Goal: Task Accomplishment & Management: Use online tool/utility

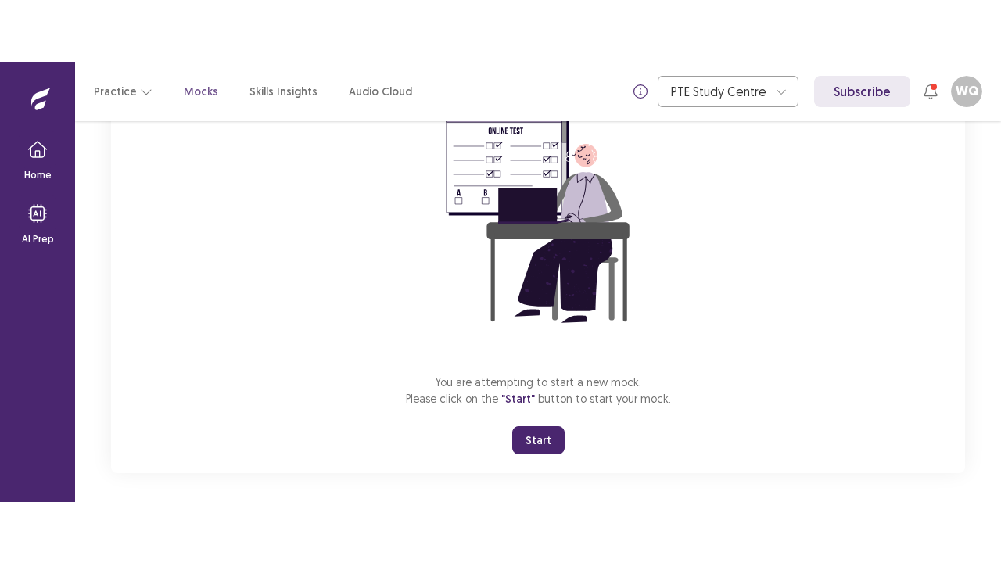
scroll to position [177, 0]
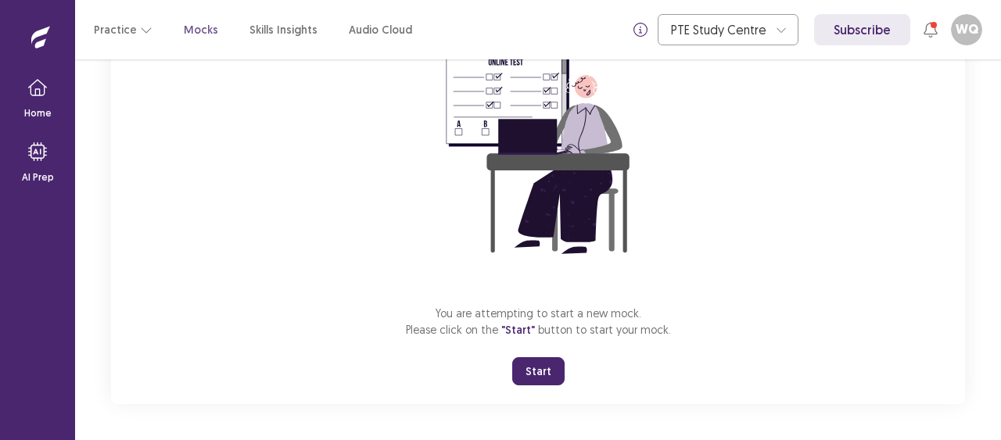
click at [533, 375] on button "Start" at bounding box center [538, 371] width 52 height 28
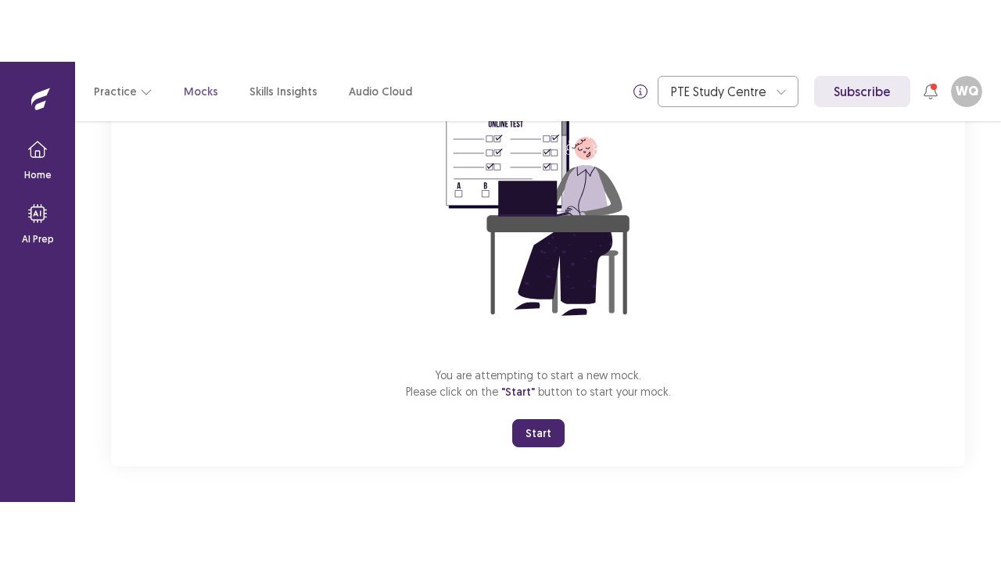
scroll to position [55, 0]
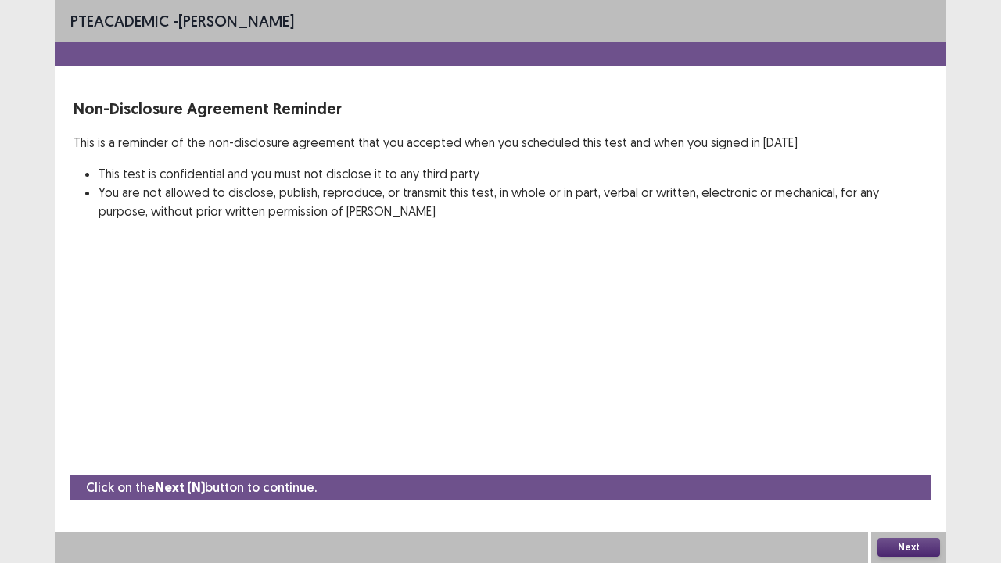
click at [893, 440] on button "Next" at bounding box center [909, 547] width 63 height 19
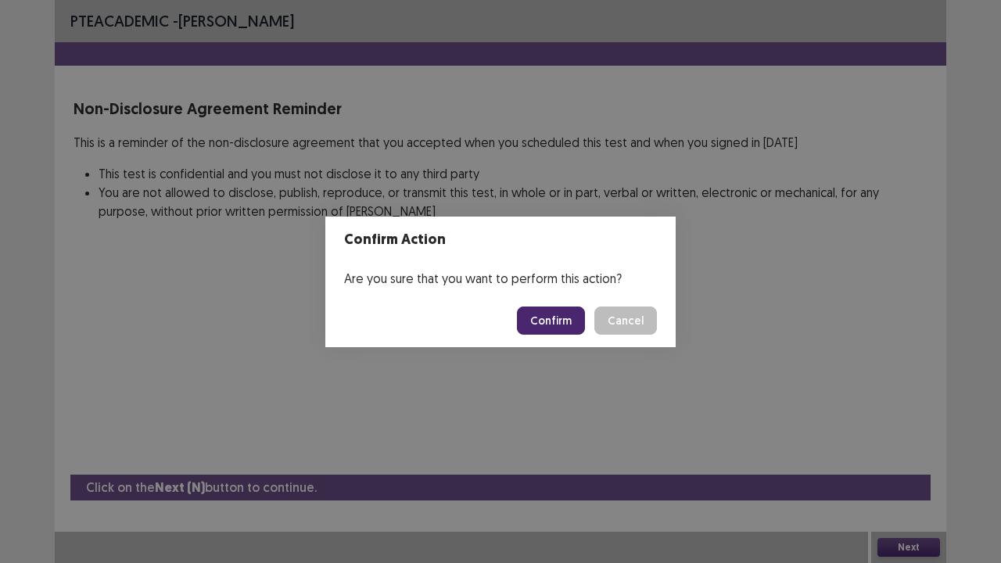
click at [559, 321] on button "Confirm" at bounding box center [551, 321] width 68 height 28
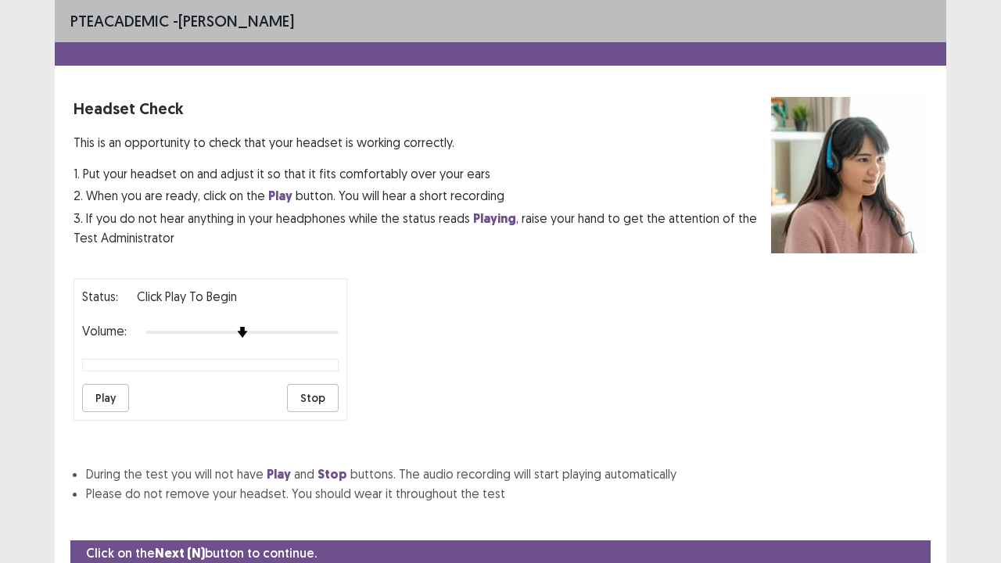
scroll to position [58, 0]
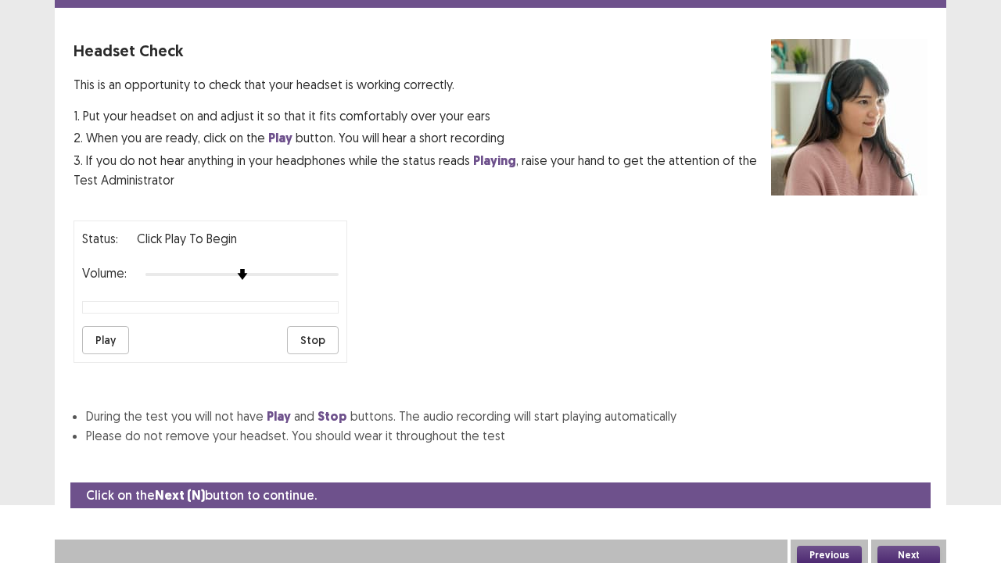
click at [95, 340] on button "Play" at bounding box center [105, 340] width 47 height 28
click at [927, 440] on button "Next" at bounding box center [909, 555] width 63 height 19
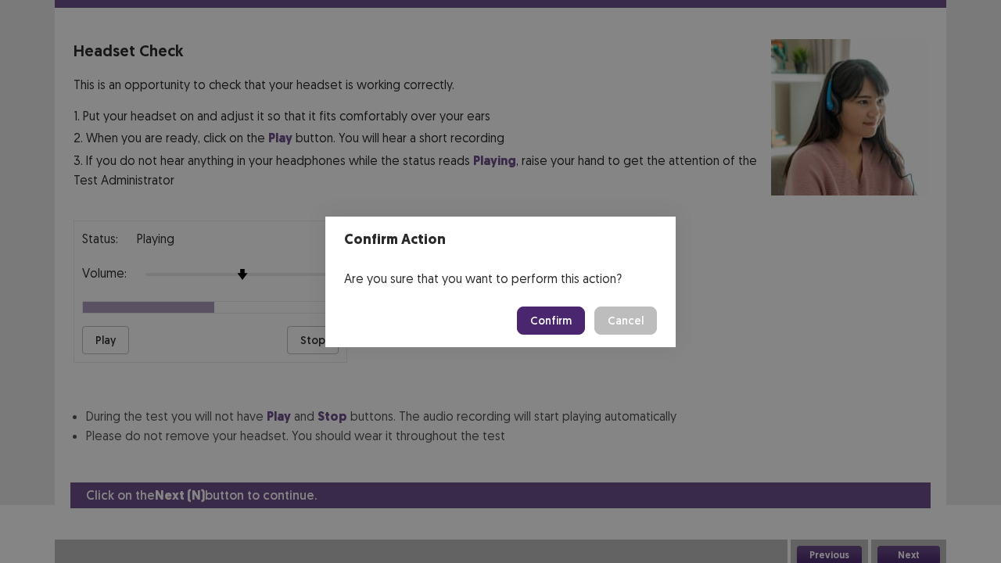
click at [544, 333] on button "Confirm" at bounding box center [551, 321] width 68 height 28
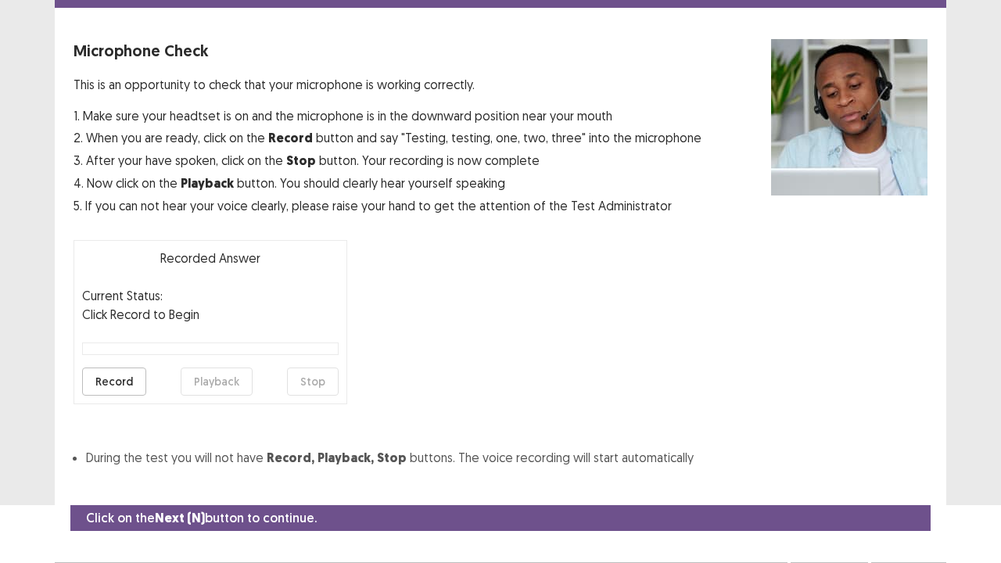
scroll to position [86, 0]
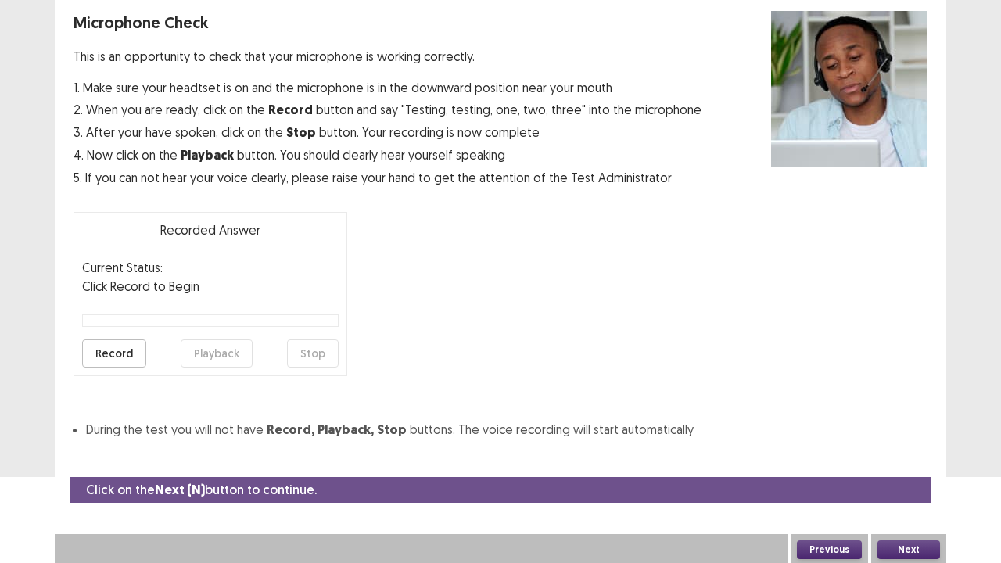
click at [106, 362] on button "Record" at bounding box center [114, 353] width 64 height 28
click at [321, 349] on button "Stop" at bounding box center [313, 353] width 52 height 28
click at [194, 354] on button "Playback" at bounding box center [217, 353] width 72 height 28
click at [920, 440] on button "Next" at bounding box center [909, 550] width 63 height 19
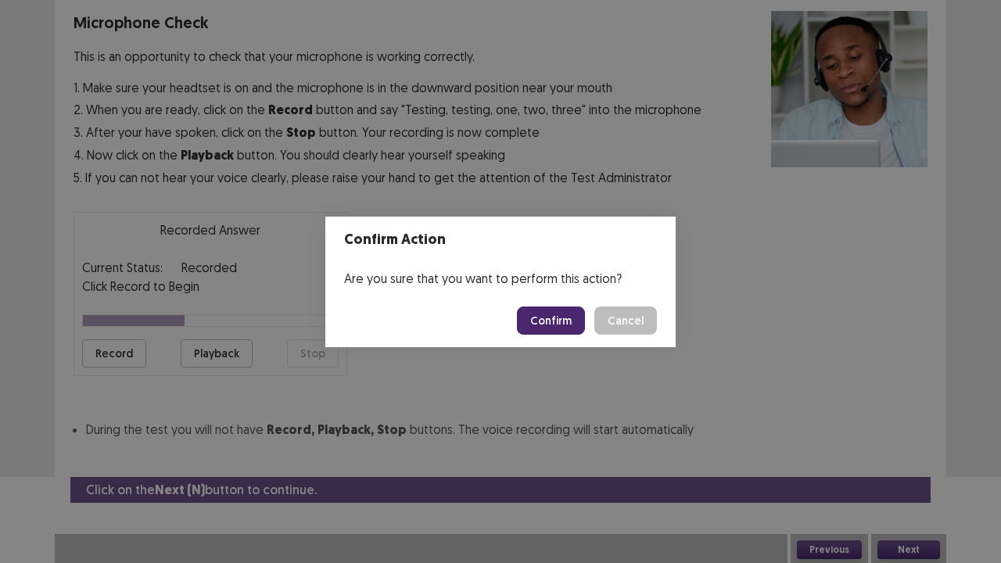
click at [554, 318] on button "Confirm" at bounding box center [551, 321] width 68 height 28
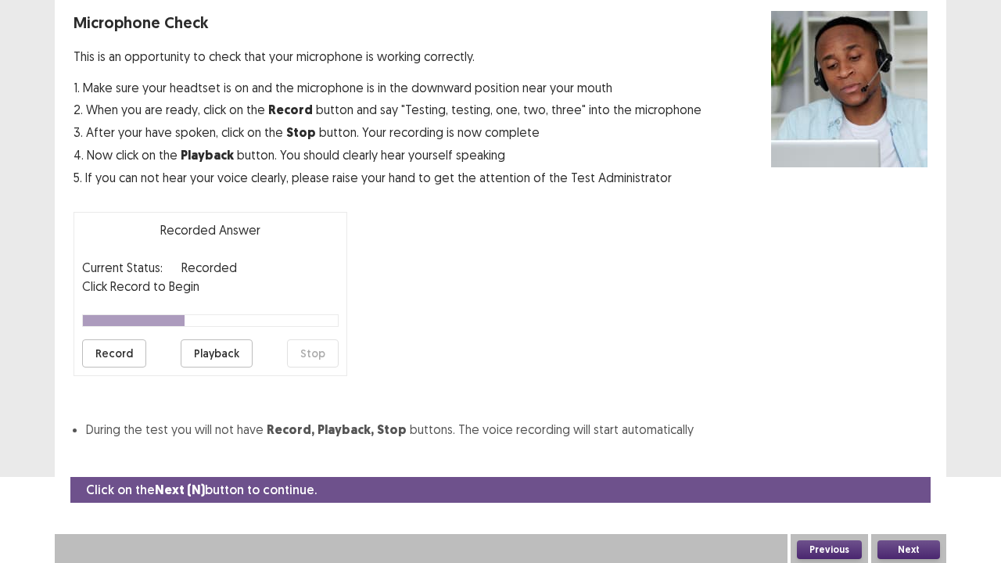
scroll to position [42, 0]
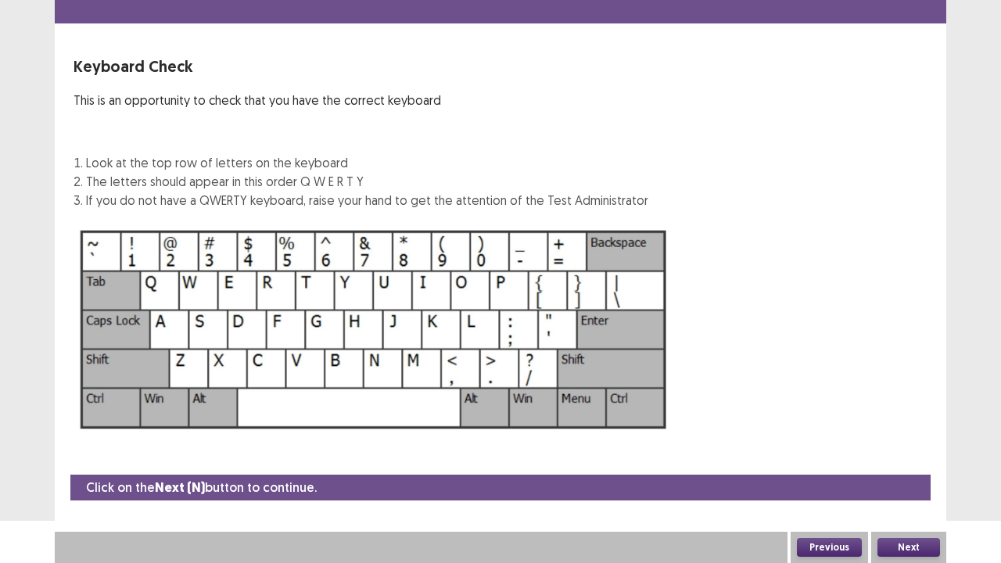
click at [923, 440] on button "Next" at bounding box center [909, 547] width 63 height 19
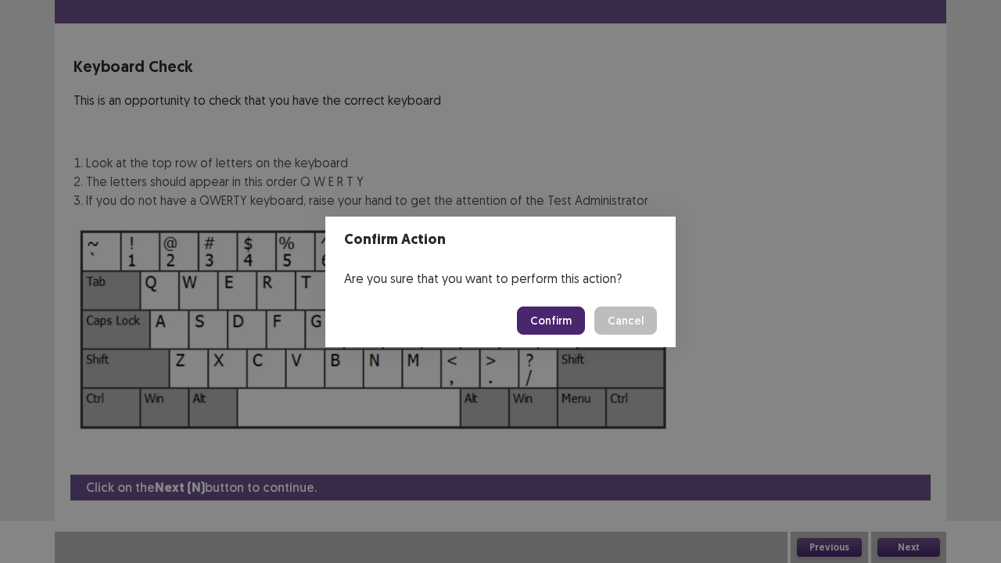
click at [544, 322] on button "Confirm" at bounding box center [551, 321] width 68 height 28
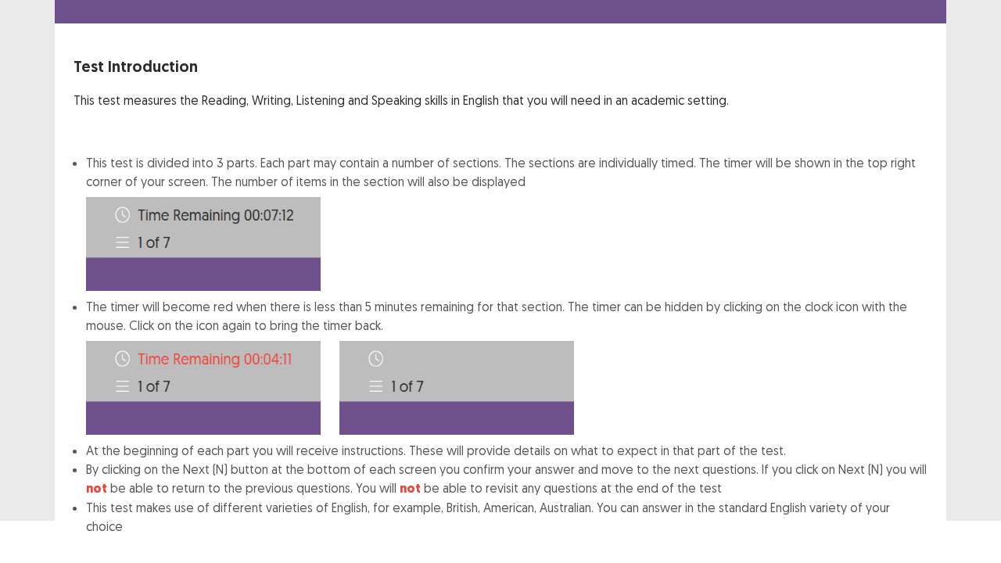
scroll to position [121, 0]
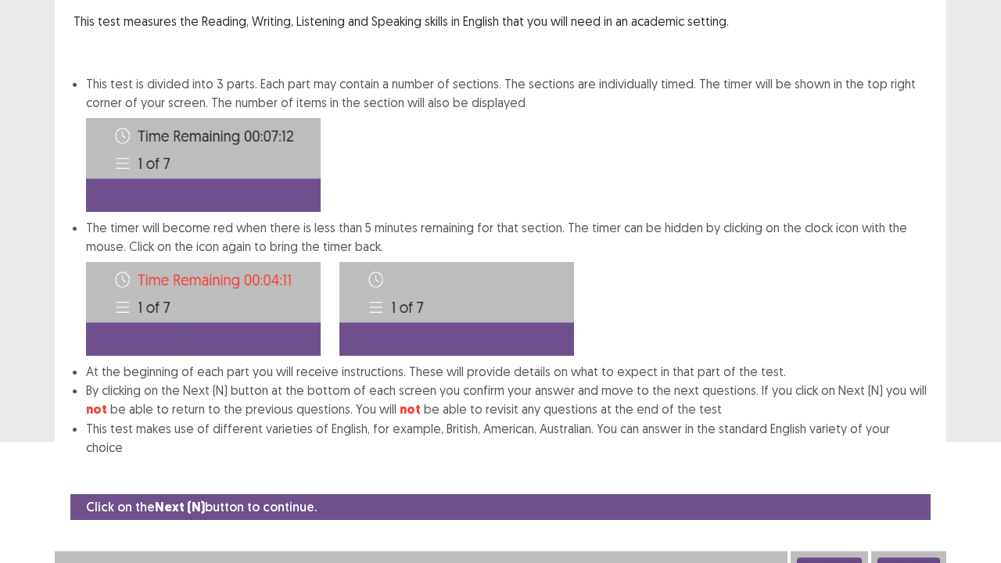
click at [929, 440] on button "Next" at bounding box center [909, 567] width 63 height 19
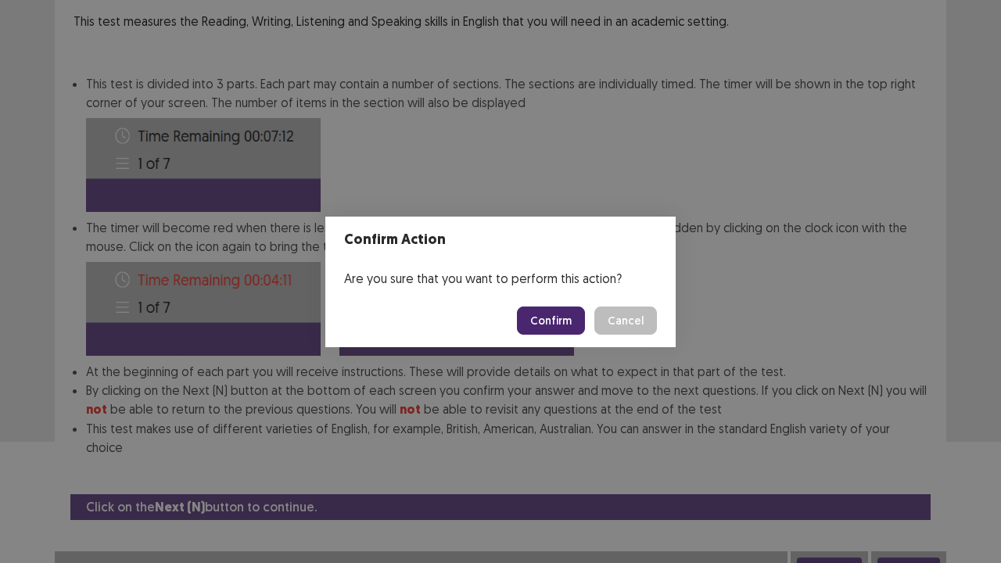
click at [703, 437] on div "Confirm Action Are you sure that you want to perform this action? Confirm Cancel" at bounding box center [500, 281] width 1001 height 563
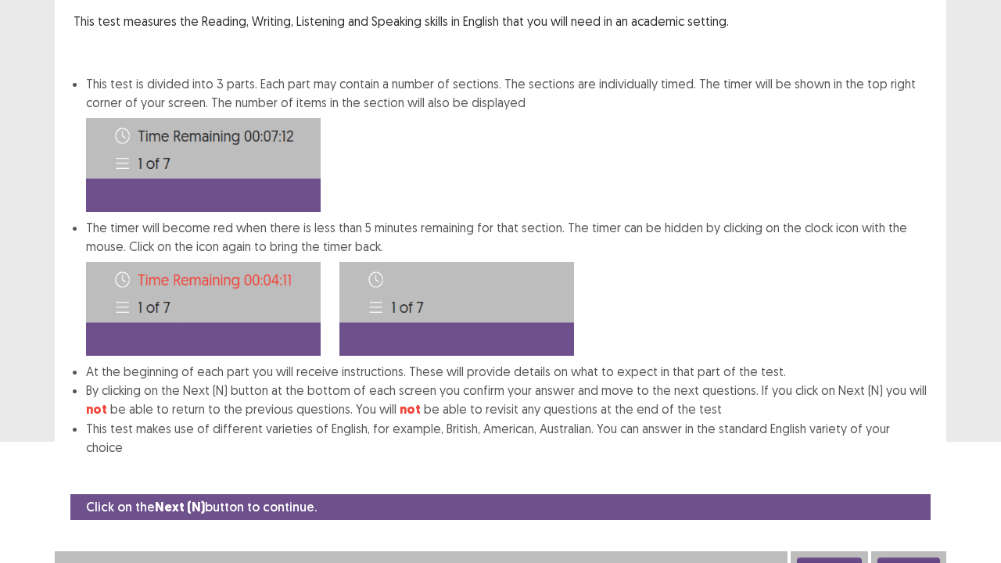
click at [923, 440] on button "Next" at bounding box center [909, 567] width 63 height 19
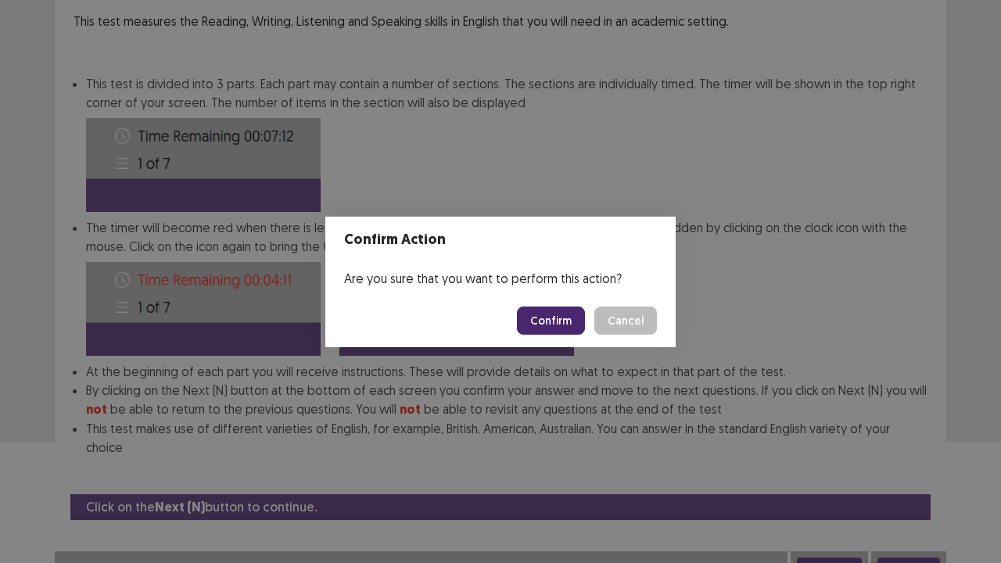
click at [563, 324] on button "Confirm" at bounding box center [551, 321] width 68 height 28
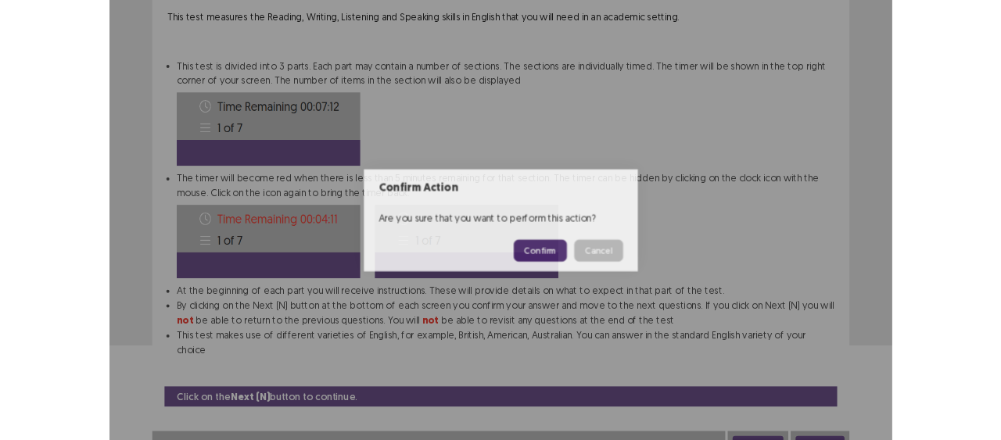
scroll to position [0, 0]
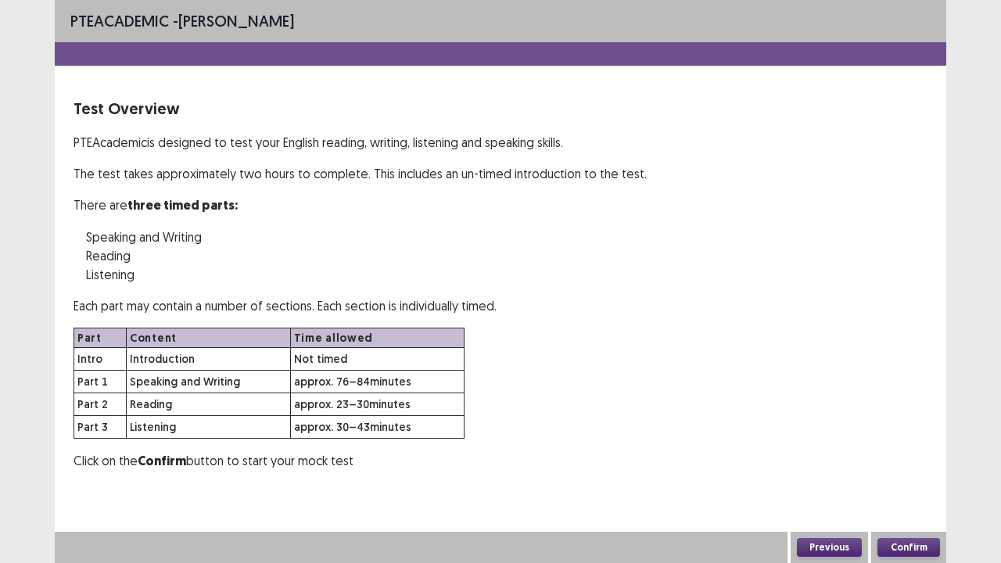
click at [906, 440] on button "Confirm" at bounding box center [909, 547] width 63 height 19
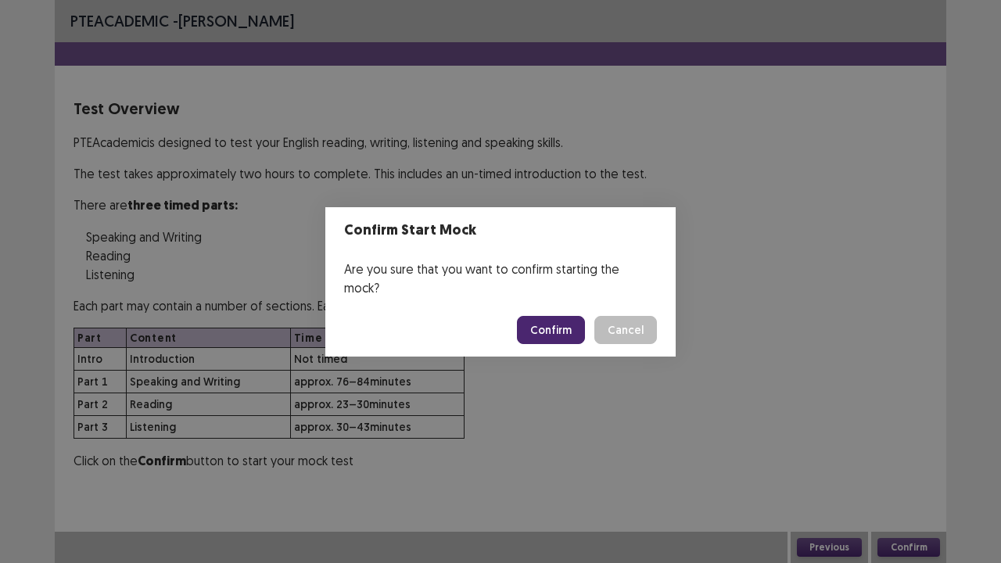
click at [561, 316] on button "Confirm" at bounding box center [551, 330] width 68 height 28
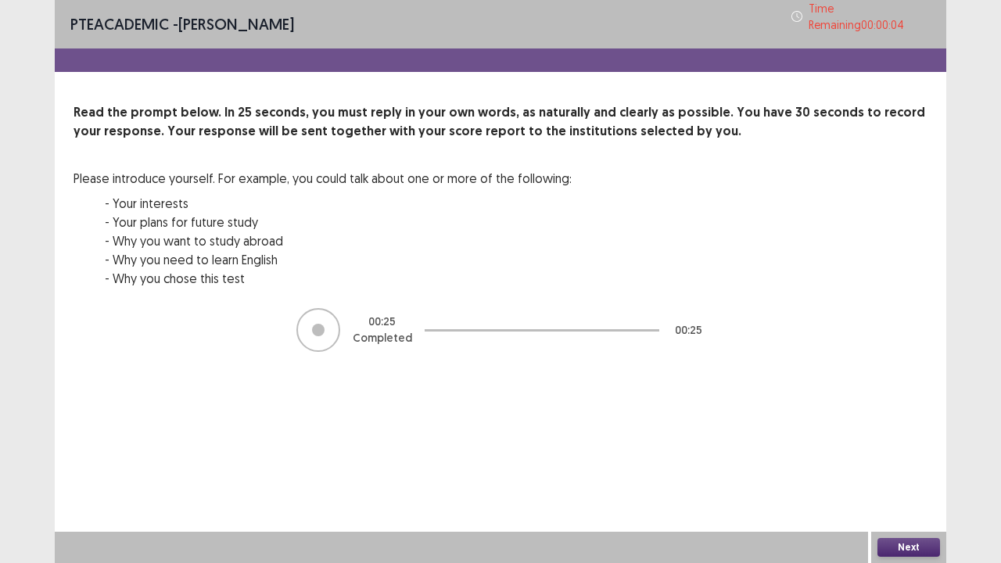
click at [931, 440] on button "Next" at bounding box center [909, 547] width 63 height 19
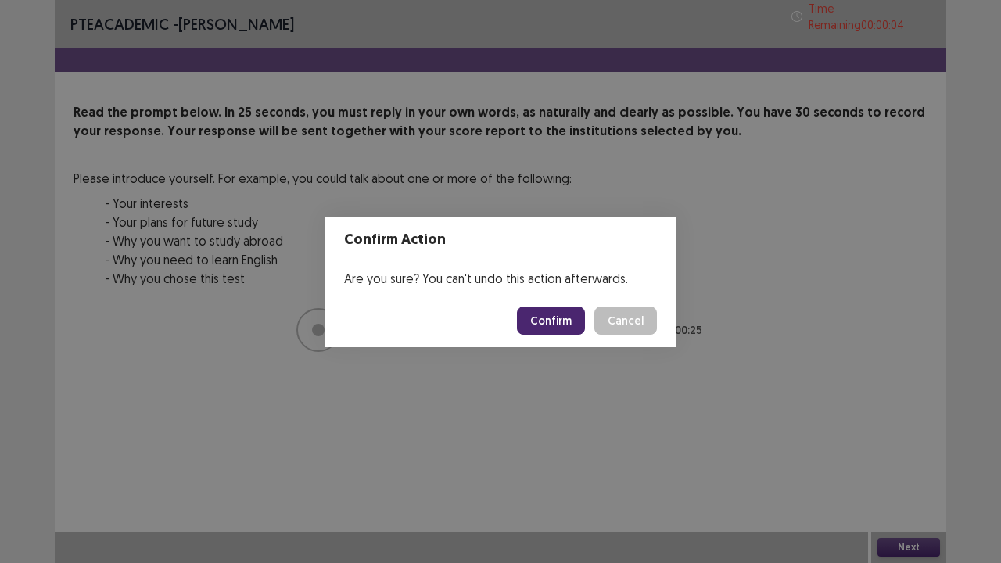
click at [563, 325] on button "Confirm" at bounding box center [551, 321] width 68 height 28
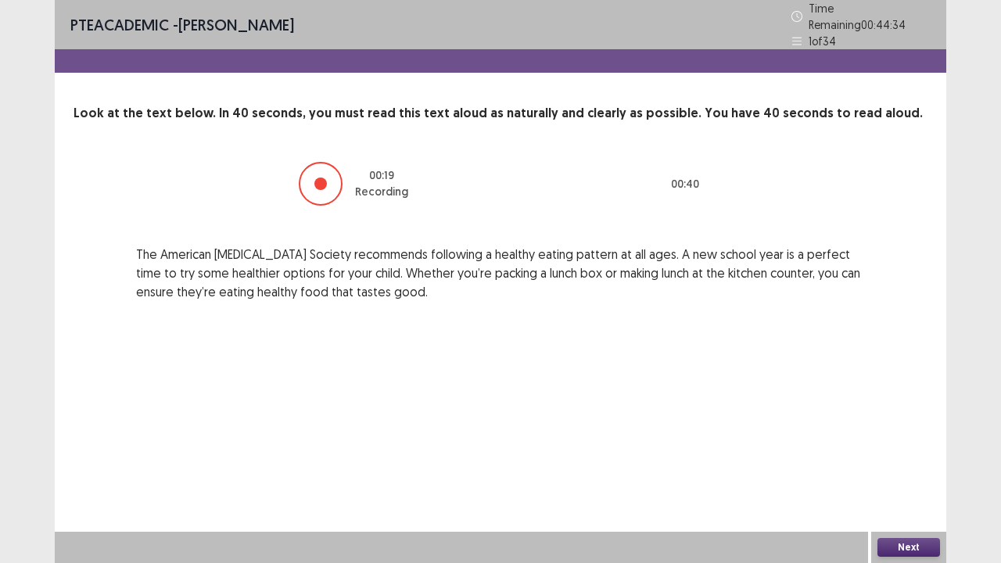
click at [913, 440] on button "Next" at bounding box center [909, 547] width 63 height 19
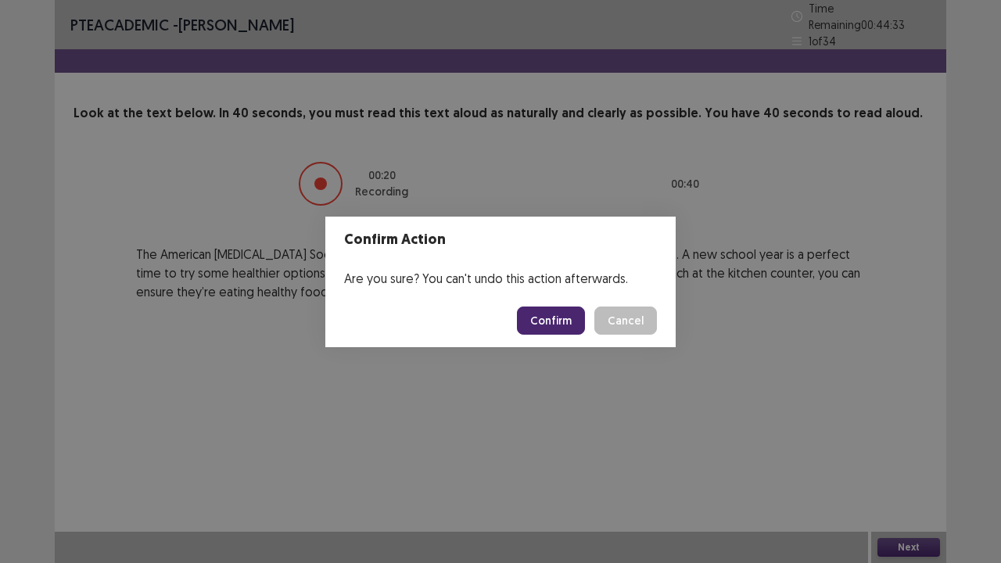
click at [574, 318] on button "Confirm" at bounding box center [551, 321] width 68 height 28
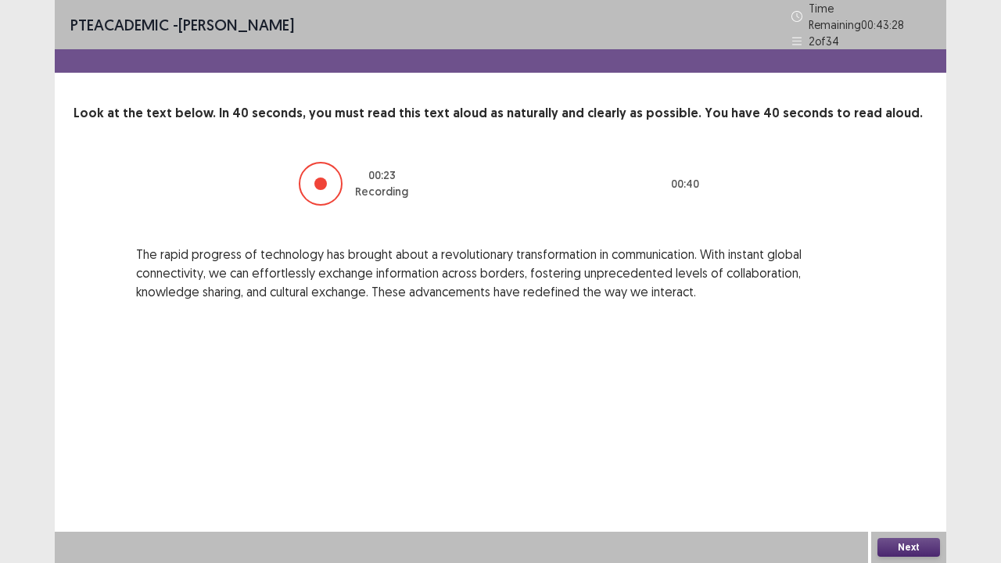
click at [932, 440] on button "Next" at bounding box center [909, 547] width 63 height 19
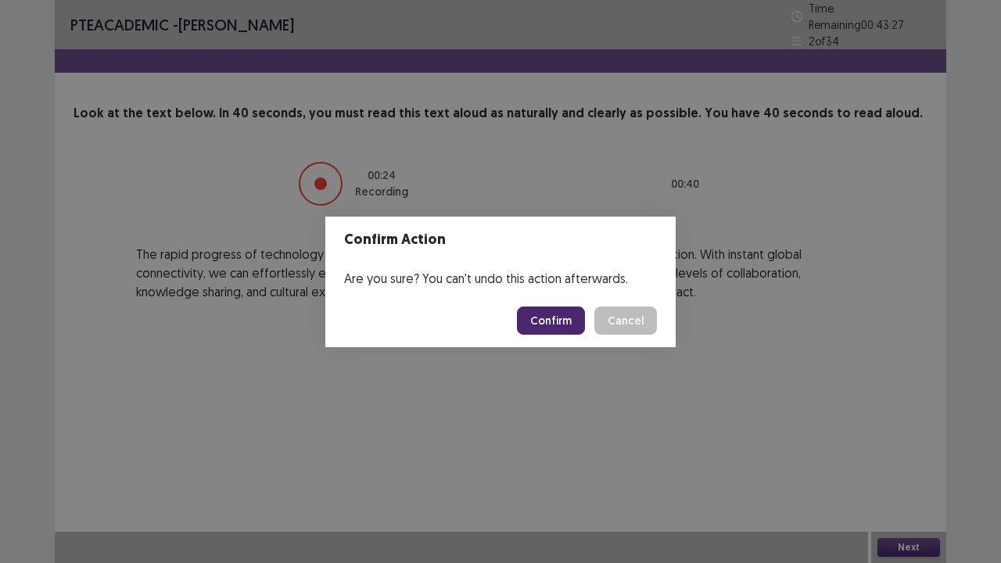
click at [541, 314] on button "Confirm" at bounding box center [551, 321] width 68 height 28
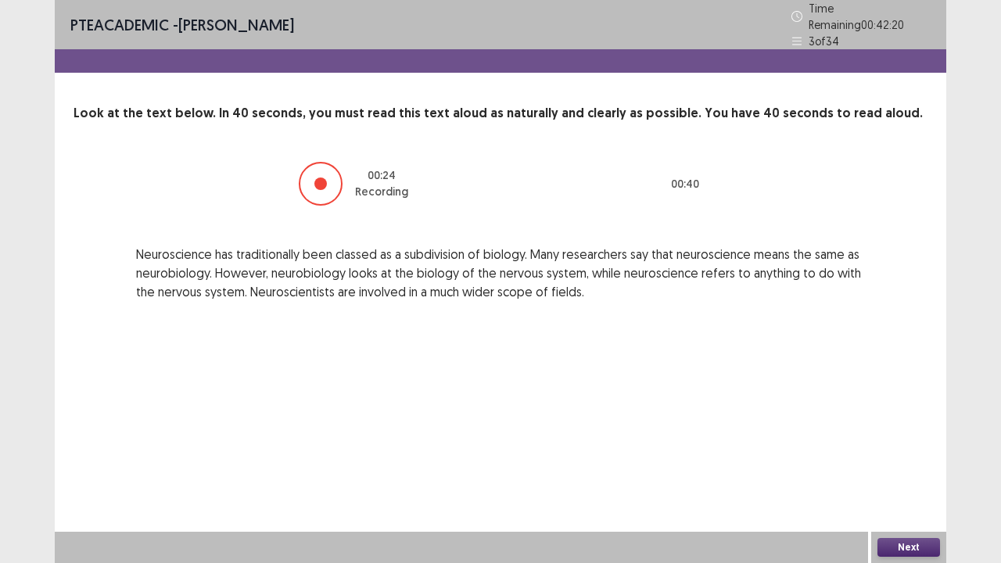
click at [909, 440] on button "Next" at bounding box center [909, 547] width 63 height 19
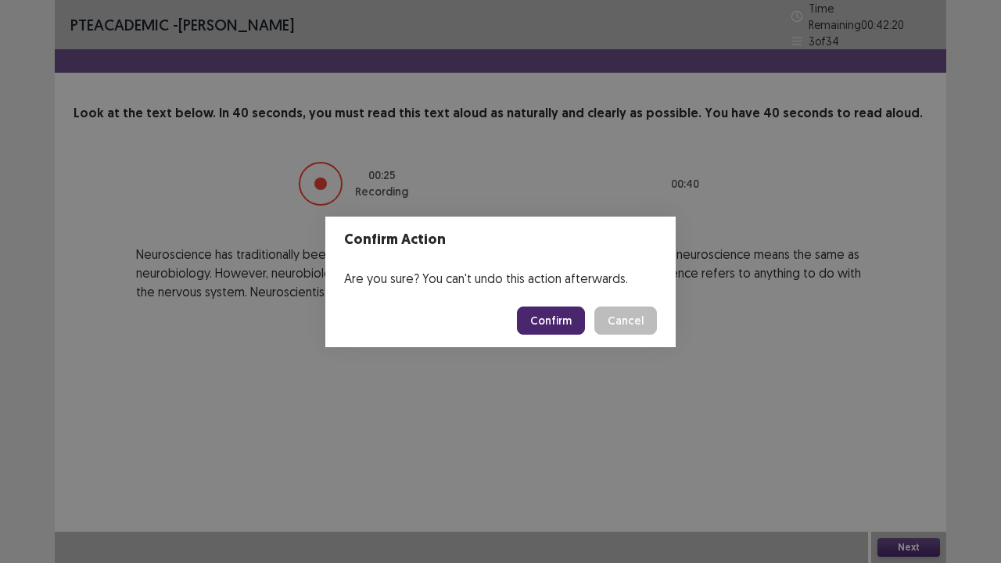
click at [552, 324] on button "Confirm" at bounding box center [551, 321] width 68 height 28
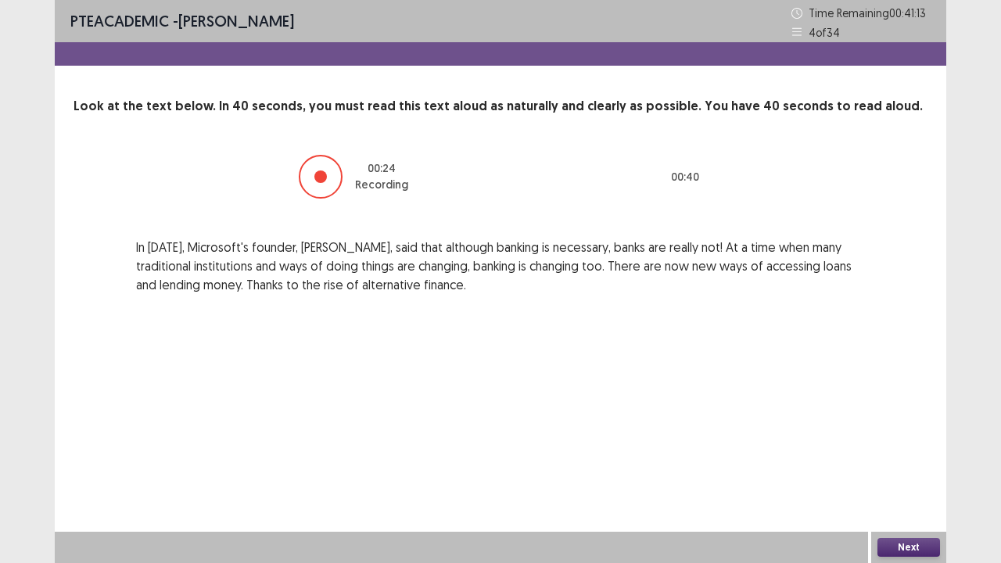
click at [888, 440] on button "Next" at bounding box center [909, 547] width 63 height 19
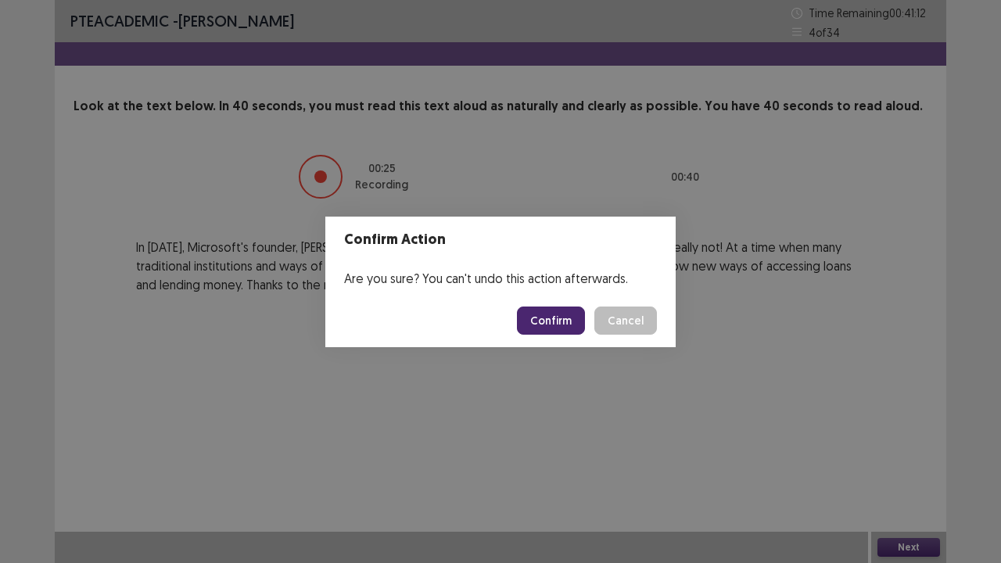
click at [558, 322] on button "Confirm" at bounding box center [551, 321] width 68 height 28
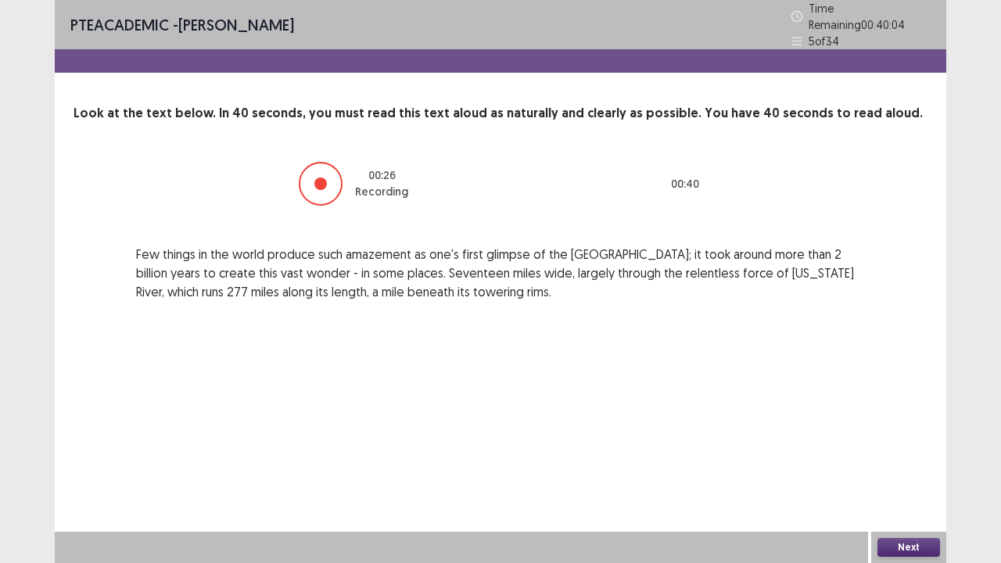
click at [890, 440] on button "Next" at bounding box center [909, 547] width 63 height 19
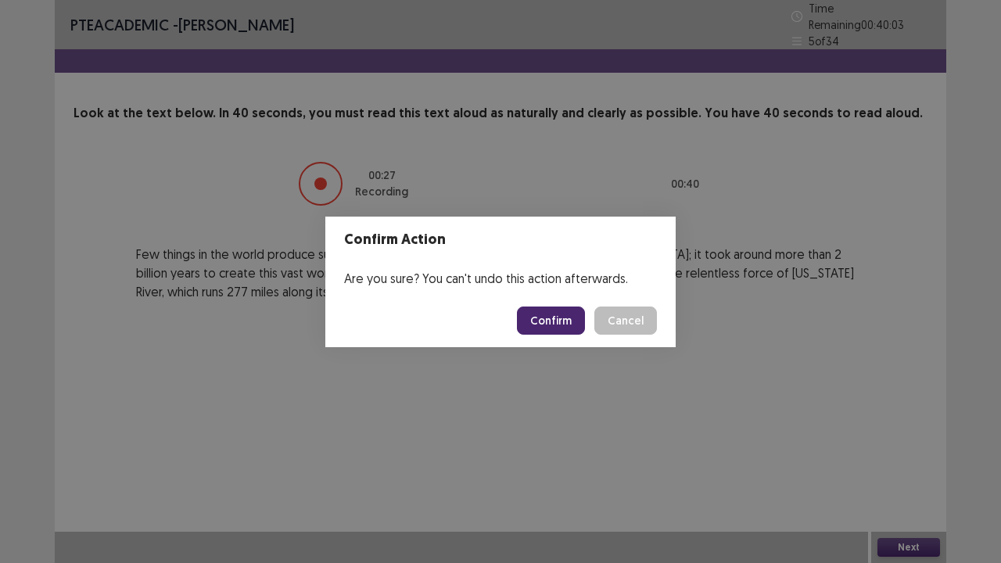
click at [558, 322] on button "Confirm" at bounding box center [551, 321] width 68 height 28
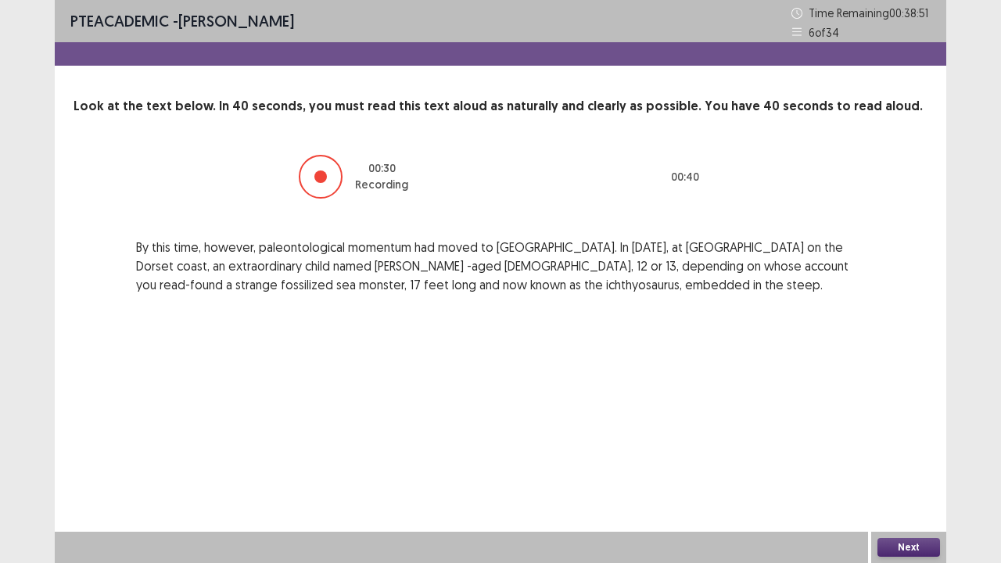
click at [889, 440] on button "Next" at bounding box center [909, 547] width 63 height 19
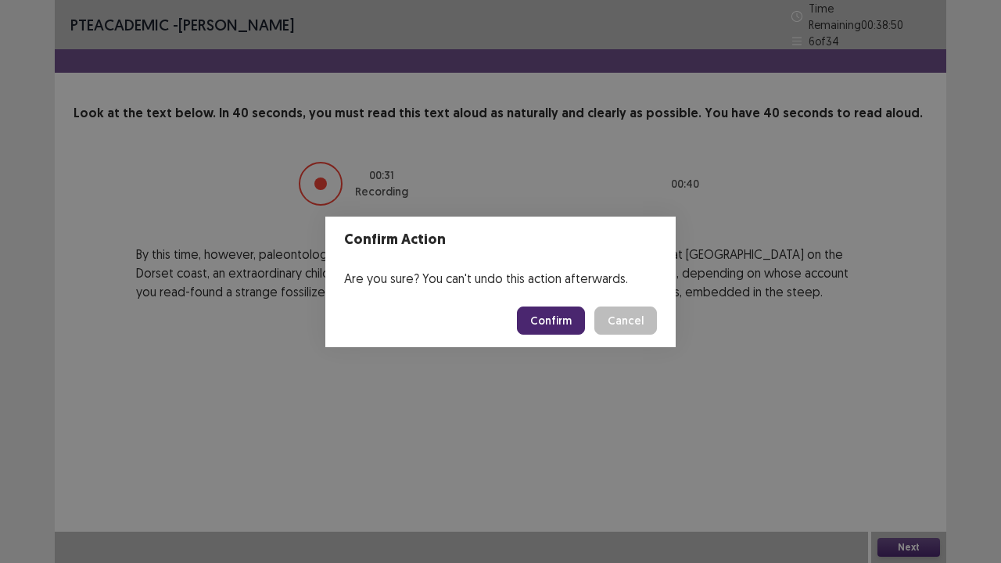
click at [573, 318] on button "Confirm" at bounding box center [551, 321] width 68 height 28
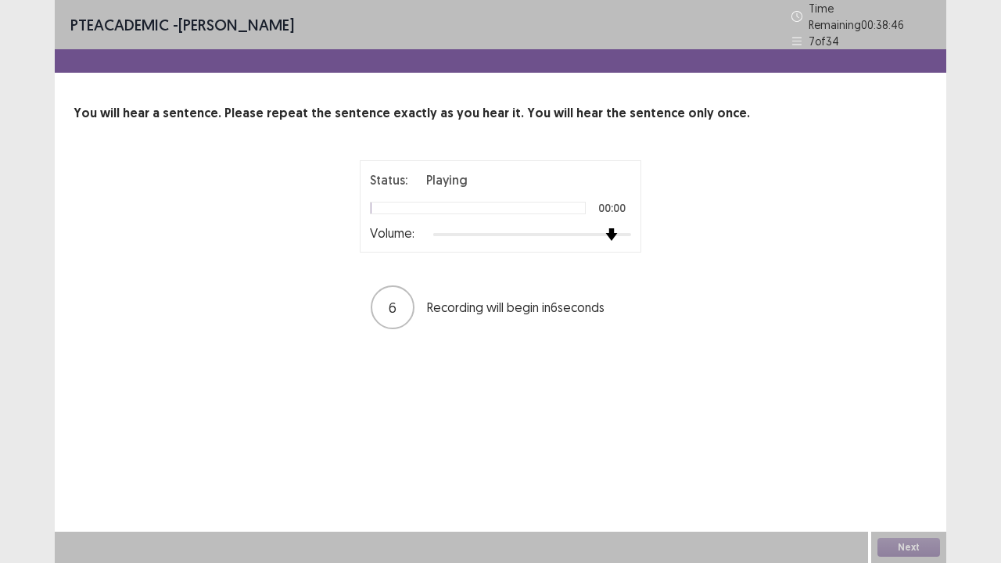
click at [616, 229] on div at bounding box center [532, 234] width 198 height 13
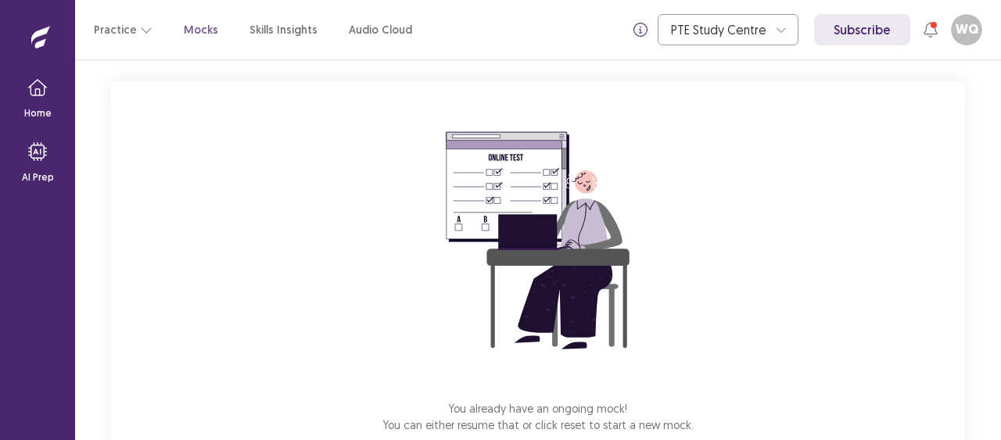
scroll to position [177, 0]
